Goal: Task Accomplishment & Management: Use online tool/utility

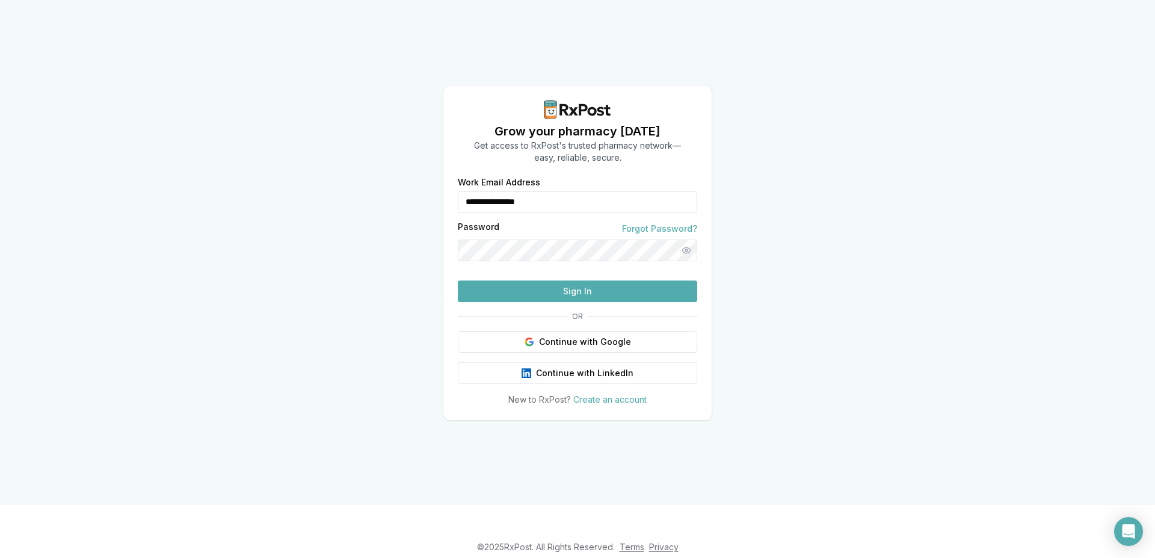
click at [571, 302] on button "Sign In" at bounding box center [577, 291] width 239 height 22
type input "**********"
click at [577, 302] on button "Sign In" at bounding box center [577, 291] width 239 height 22
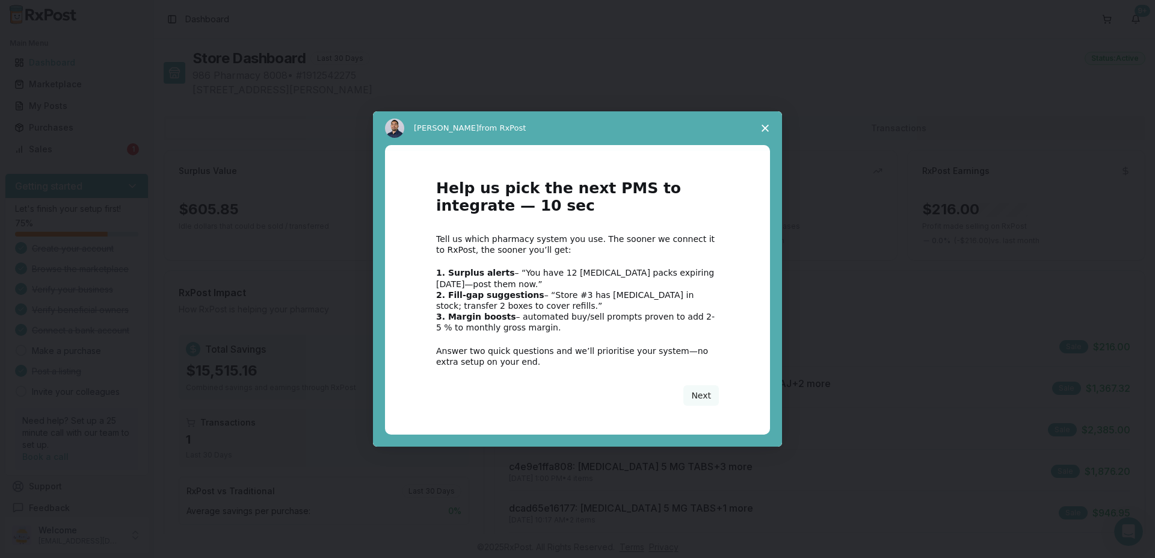
click at [767, 125] on icon "Close survey" at bounding box center [764, 128] width 7 height 7
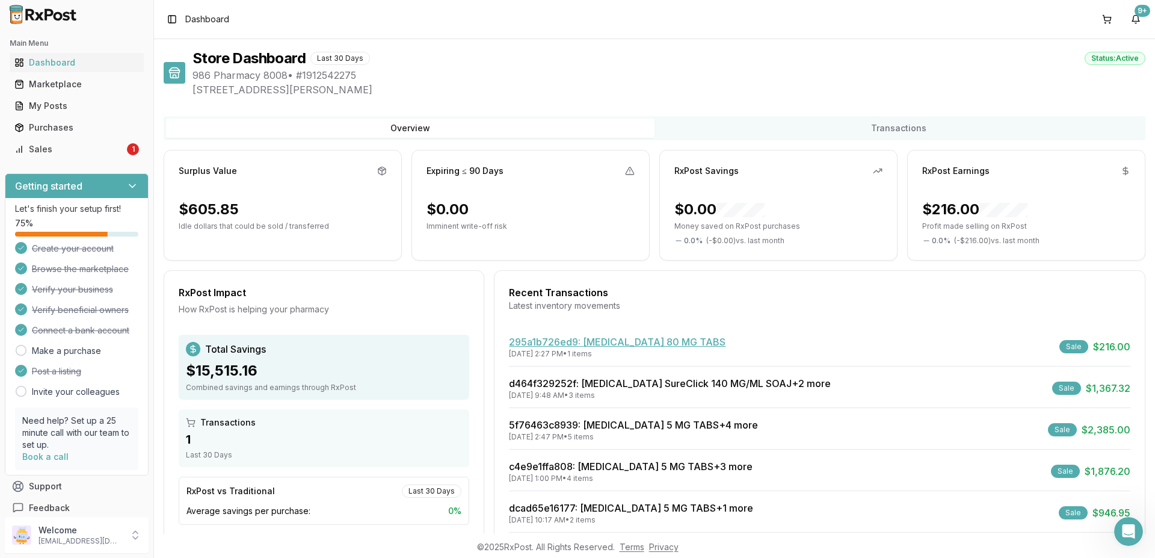
click at [631, 340] on link "295a1b726ed9 : [MEDICAL_DATA] 80 MG TABS" at bounding box center [617, 342] width 217 height 12
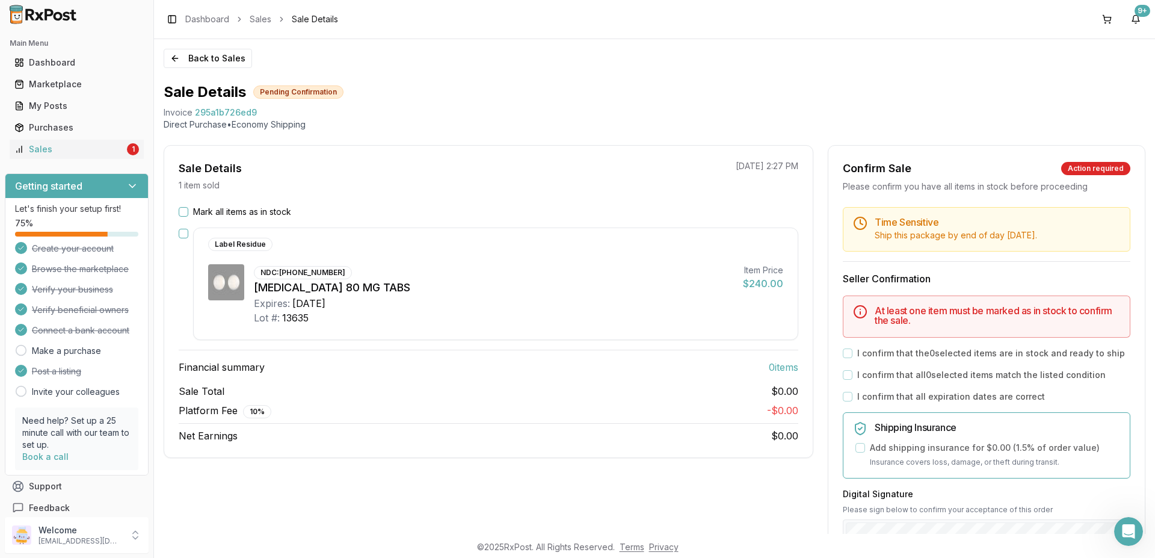
click at [183, 212] on button "Mark all items as in stock" at bounding box center [184, 212] width 10 height 10
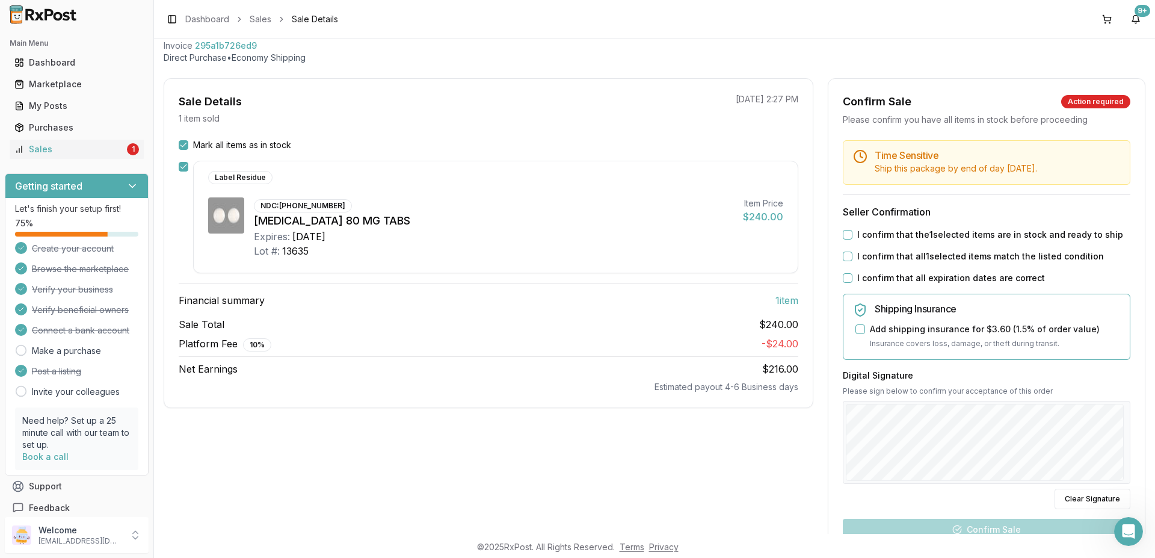
scroll to position [96, 0]
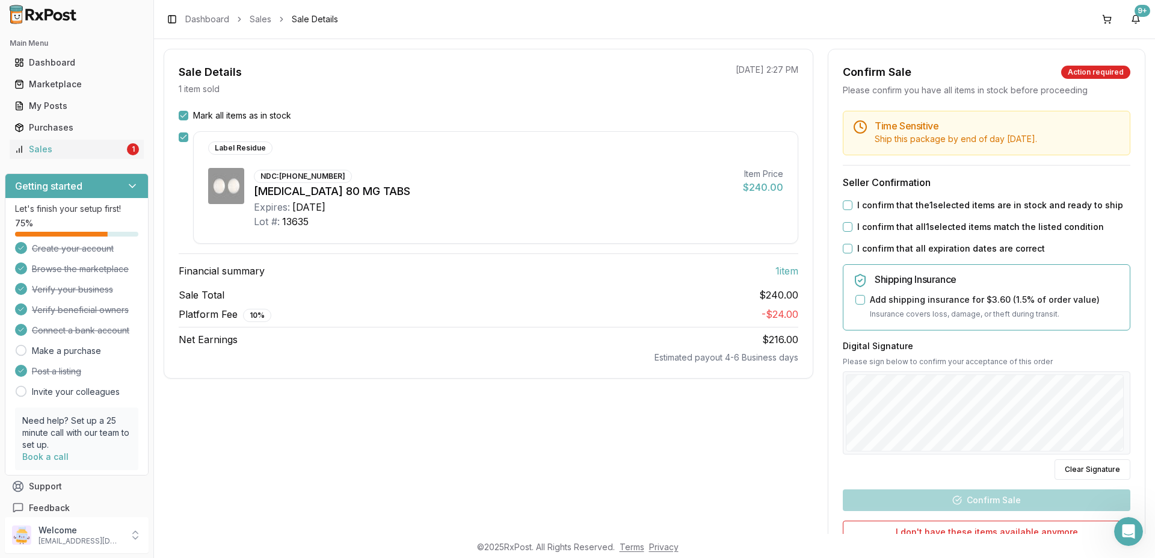
click at [855, 298] on button "Add shipping insurance for $3.60 ( 1.5 % of order value)" at bounding box center [860, 300] width 10 height 10
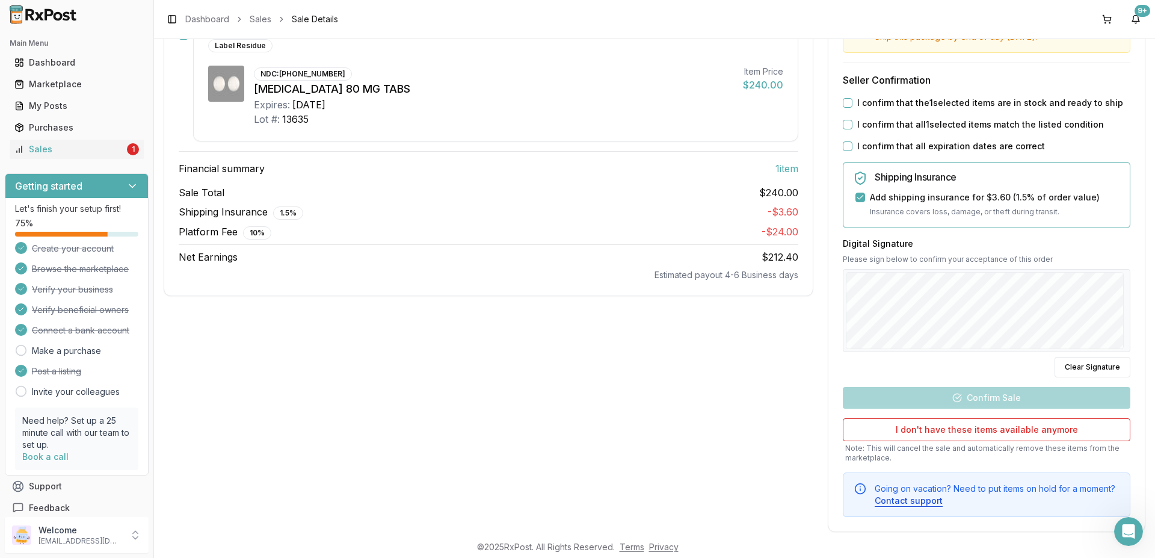
scroll to position [216, 0]
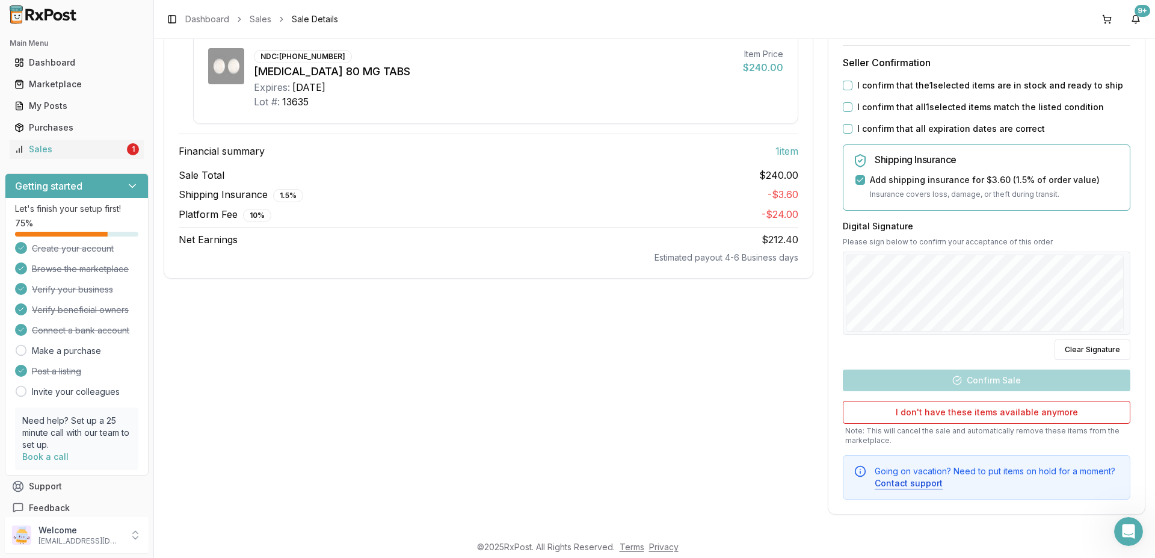
click at [843, 86] on button "I confirm that the 1 selected items are in stock and ready to ship" at bounding box center [848, 86] width 10 height 10
click at [843, 108] on button "I confirm that all 1 selected items match the listed condition" at bounding box center [848, 107] width 10 height 10
click at [843, 130] on button "I confirm that all expiration dates are correct" at bounding box center [848, 129] width 10 height 10
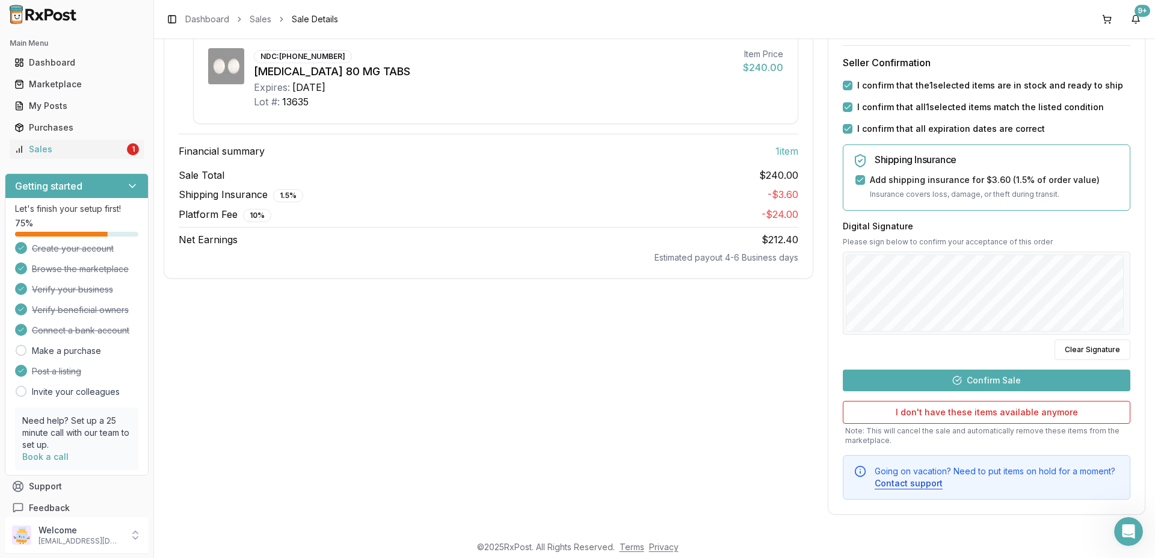
click at [950, 378] on button "Confirm Sale" at bounding box center [986, 380] width 287 height 22
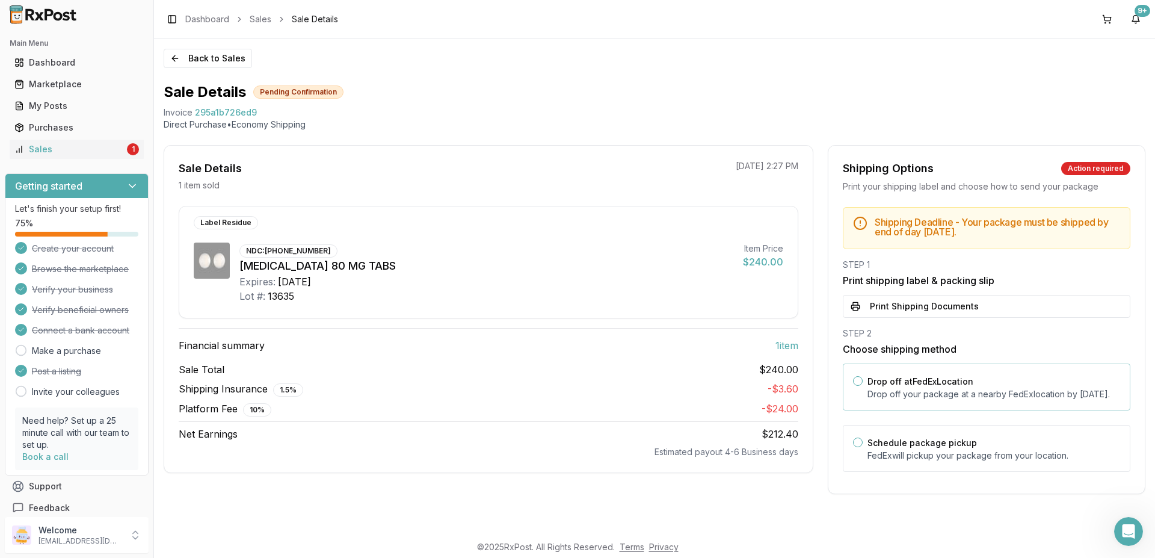
click at [858, 380] on button "Drop off at FedEx Location" at bounding box center [858, 381] width 10 height 10
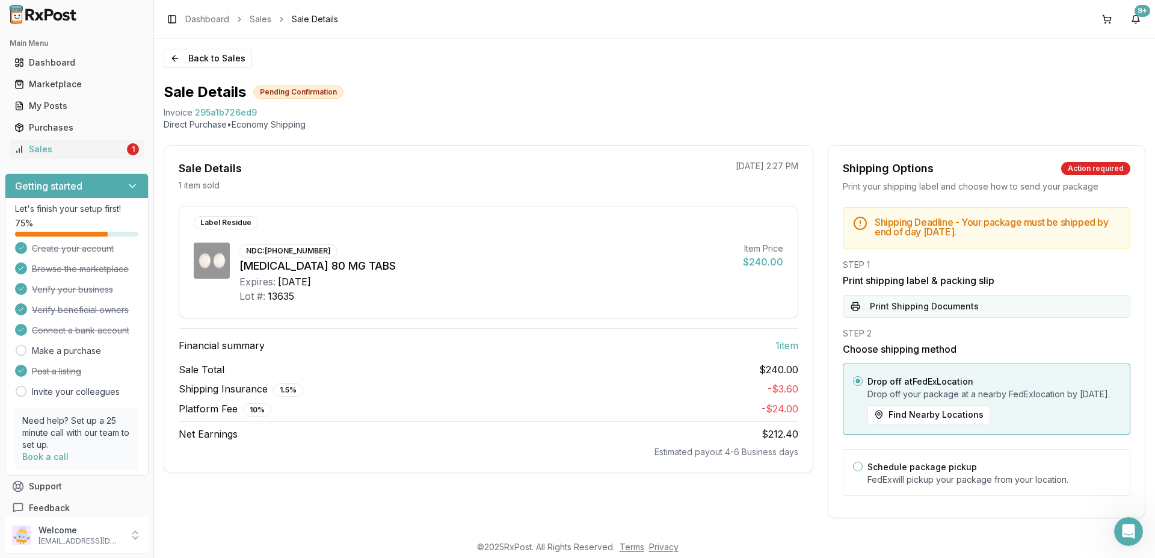
click at [896, 304] on button "Print Shipping Documents" at bounding box center [986, 306] width 287 height 23
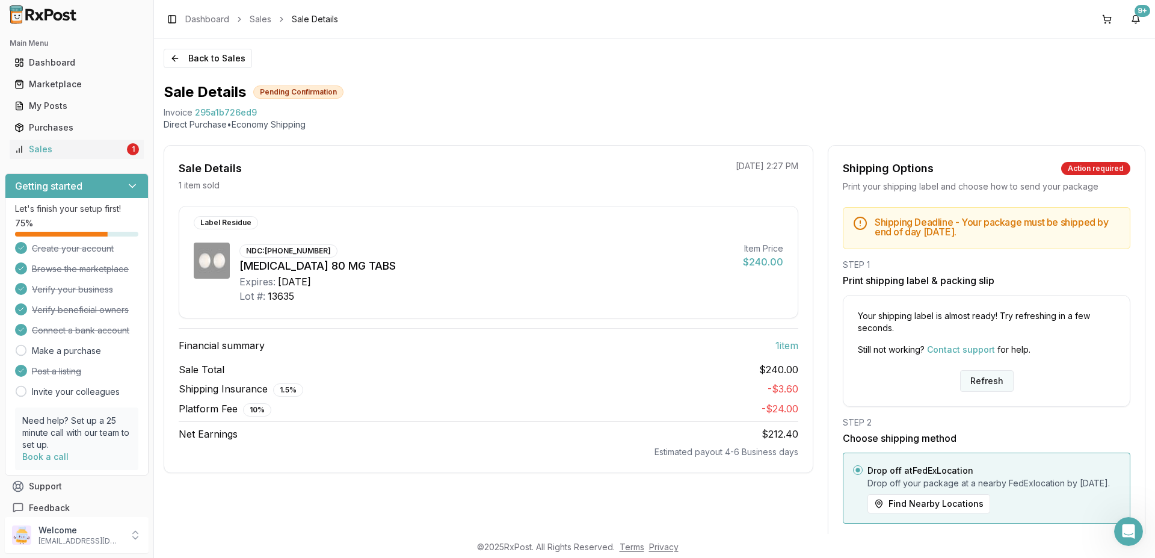
click at [982, 376] on button "Refresh" at bounding box center [987, 381] width 54 height 22
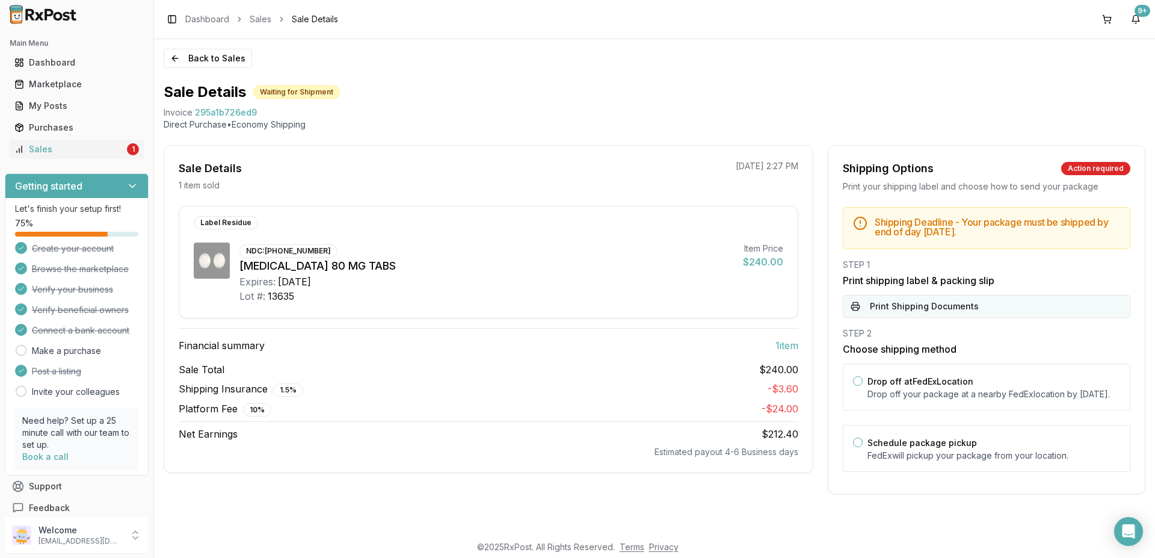
click at [902, 306] on button "Print Shipping Documents" at bounding box center [986, 306] width 287 height 23
click at [459, 373] on div "Sale Total $240.00" at bounding box center [489, 369] width 620 height 14
click at [862, 383] on div "Drop off at FedEx Location Drop off your package at a nearby FedEx location by …" at bounding box center [986, 386] width 287 height 47
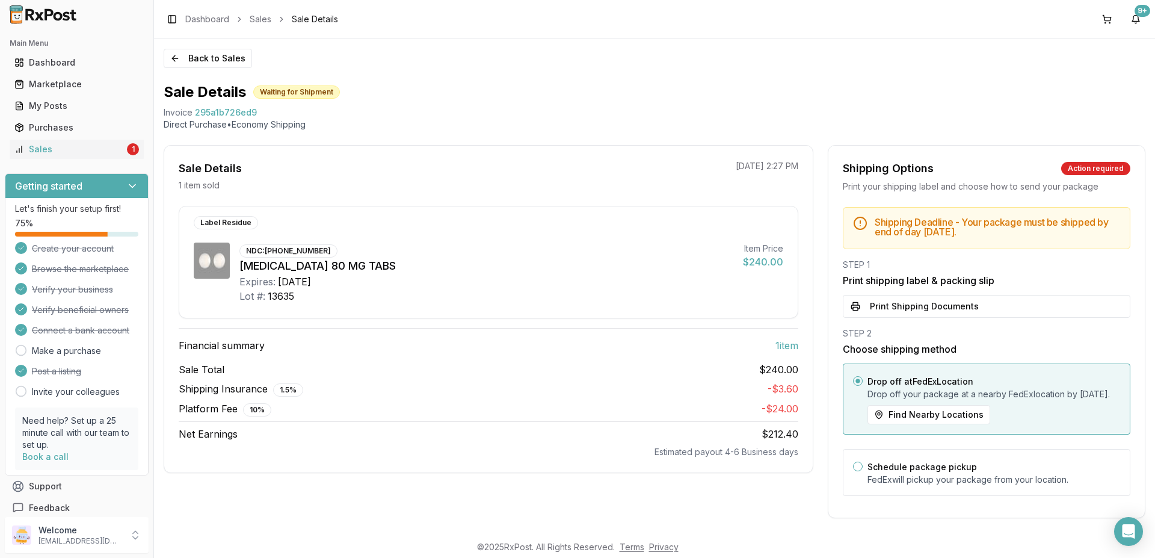
scroll to position [16, 0]
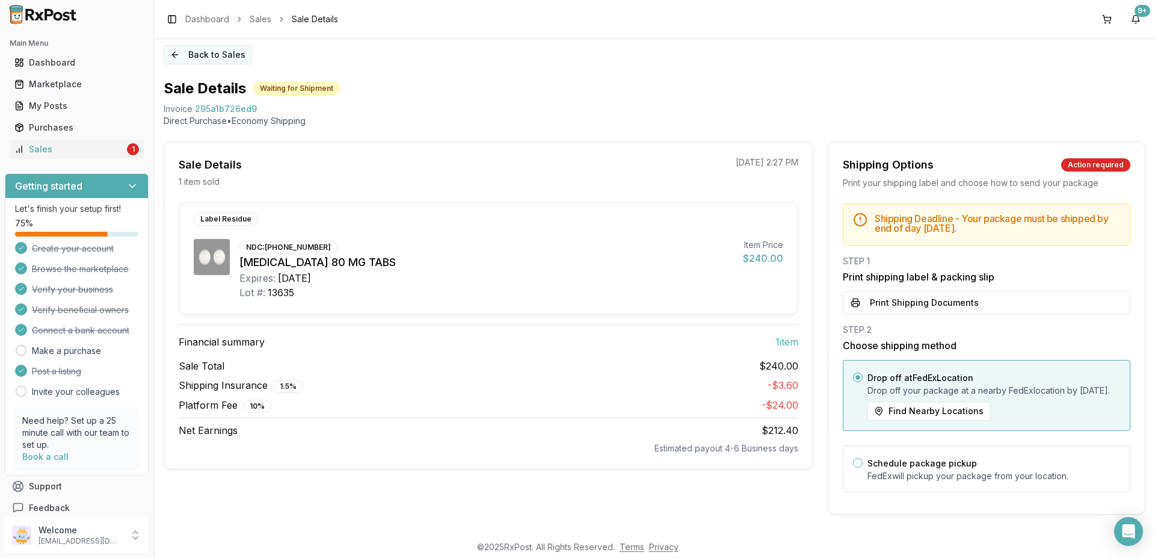
click at [186, 45] on button "Back to Sales" at bounding box center [208, 54] width 88 height 19
